Goal: Check status: Check status

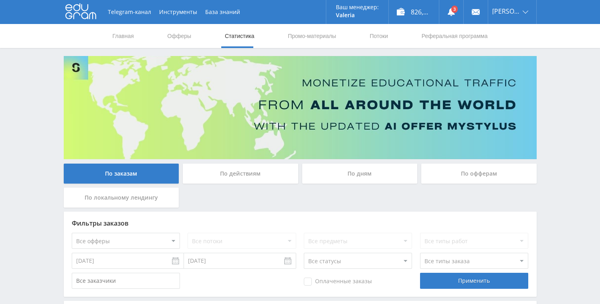
scroll to position [208, 0]
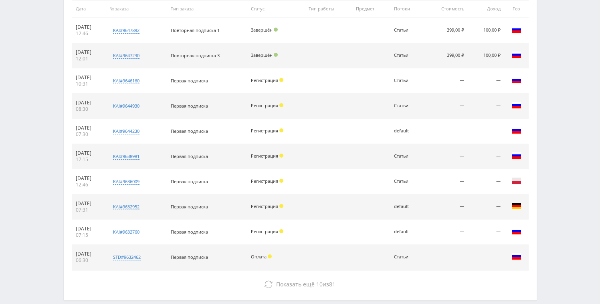
scroll to position [368, 0]
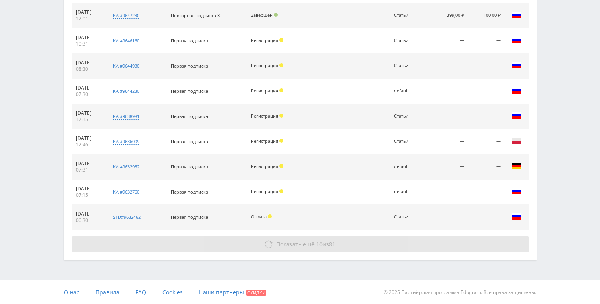
click at [316, 247] on span "10" at bounding box center [319, 245] width 6 height 8
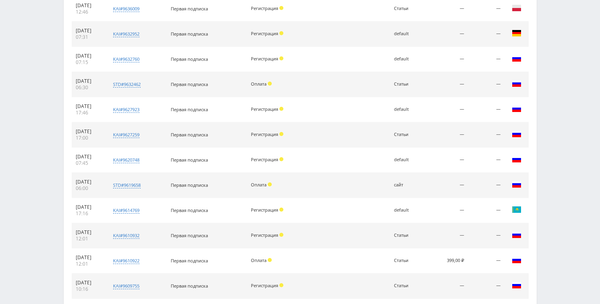
scroll to position [578, 0]
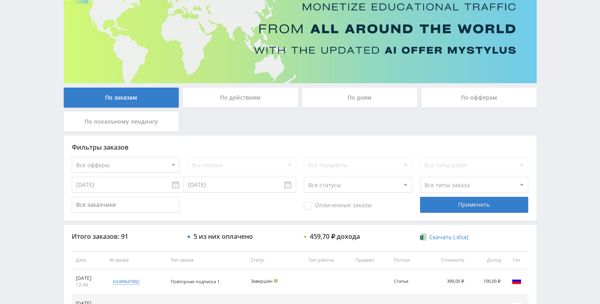
click at [348, 95] on div "По дням" at bounding box center [359, 98] width 115 height 20
click at [0, 0] on input "По дням" at bounding box center [0, 0] width 0 height 0
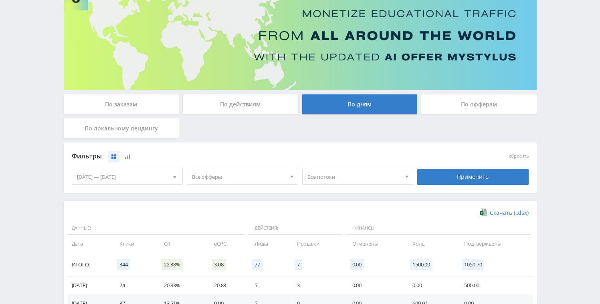
scroll to position [67, 0]
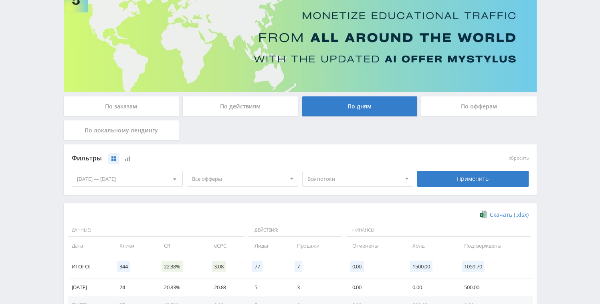
click at [123, 107] on div "По заказам" at bounding box center [121, 107] width 115 height 20
click at [0, 0] on input "По заказам" at bounding box center [0, 0] width 0 height 0
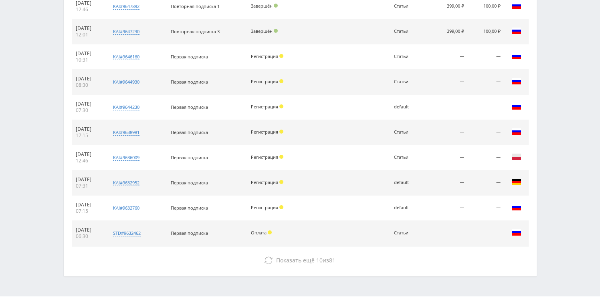
scroll to position [368, 0]
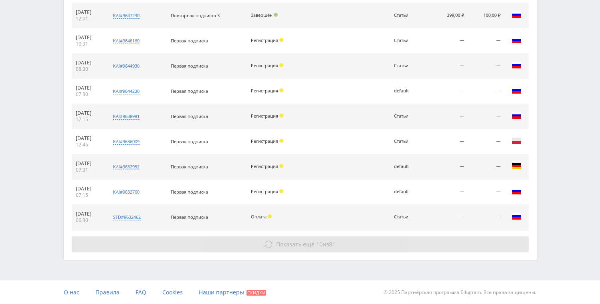
click at [284, 245] on span "Показать ещё" at bounding box center [295, 245] width 38 height 8
click at [291, 245] on span "Показать ещё" at bounding box center [295, 245] width 38 height 8
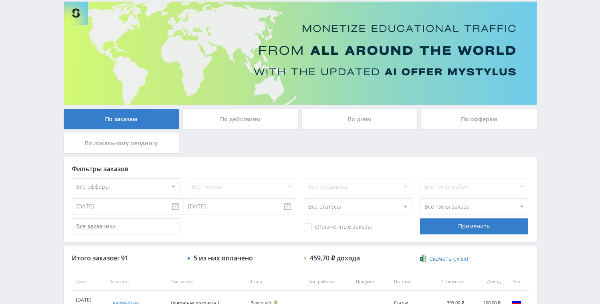
scroll to position [0, 0]
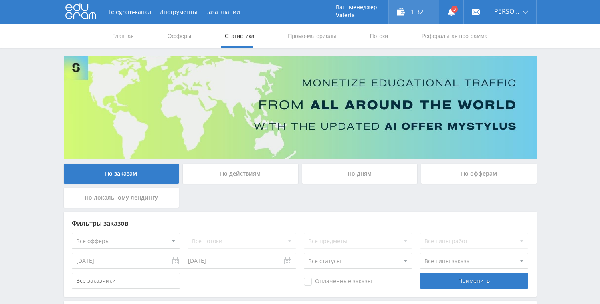
click at [420, 6] on div "1 326,35 ₽" at bounding box center [414, 12] width 50 height 24
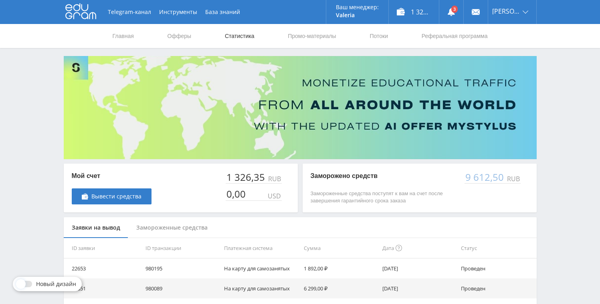
click at [238, 34] on link "Статистика" at bounding box center [239, 36] width 31 height 24
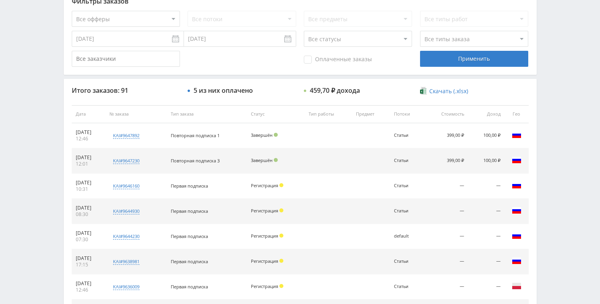
scroll to position [242, 0]
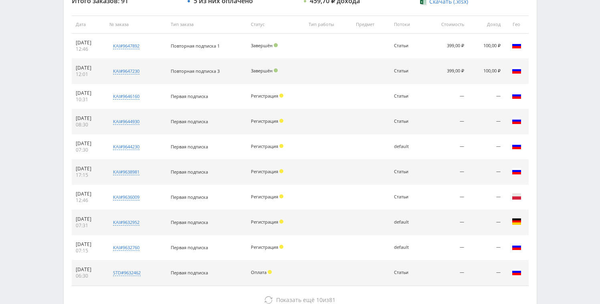
scroll to position [119, 0]
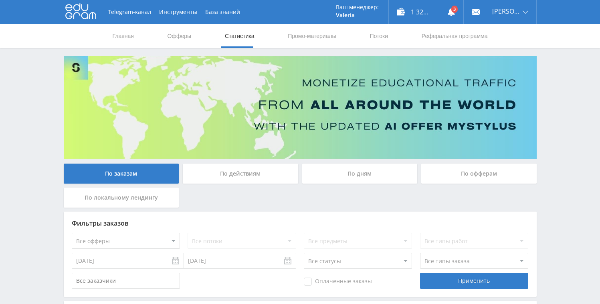
click at [349, 177] on div "По дням" at bounding box center [359, 174] width 115 height 20
click at [0, 0] on input "По дням" at bounding box center [0, 0] width 0 height 0
click at [354, 171] on div "По дням" at bounding box center [359, 174] width 115 height 20
click at [0, 0] on input "По дням" at bounding box center [0, 0] width 0 height 0
